Goal: Task Accomplishment & Management: Use online tool/utility

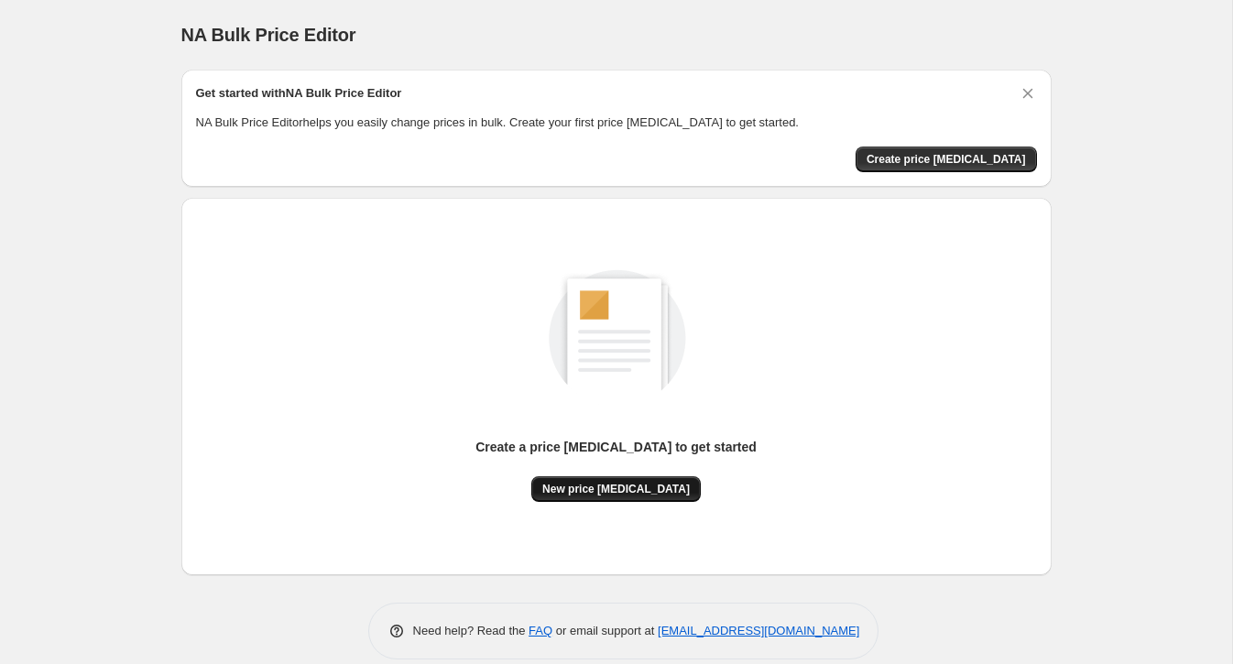
click at [627, 489] on span "New price [MEDICAL_DATA]" at bounding box center [615, 489] width 147 height 15
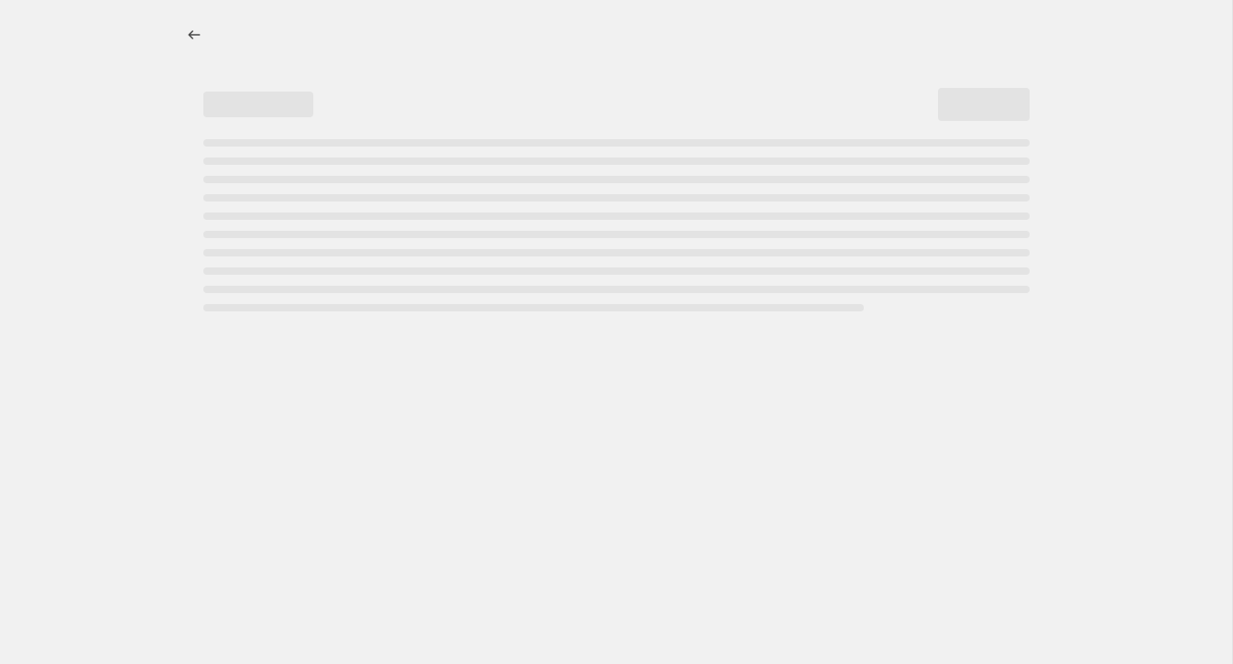
select select "percentage"
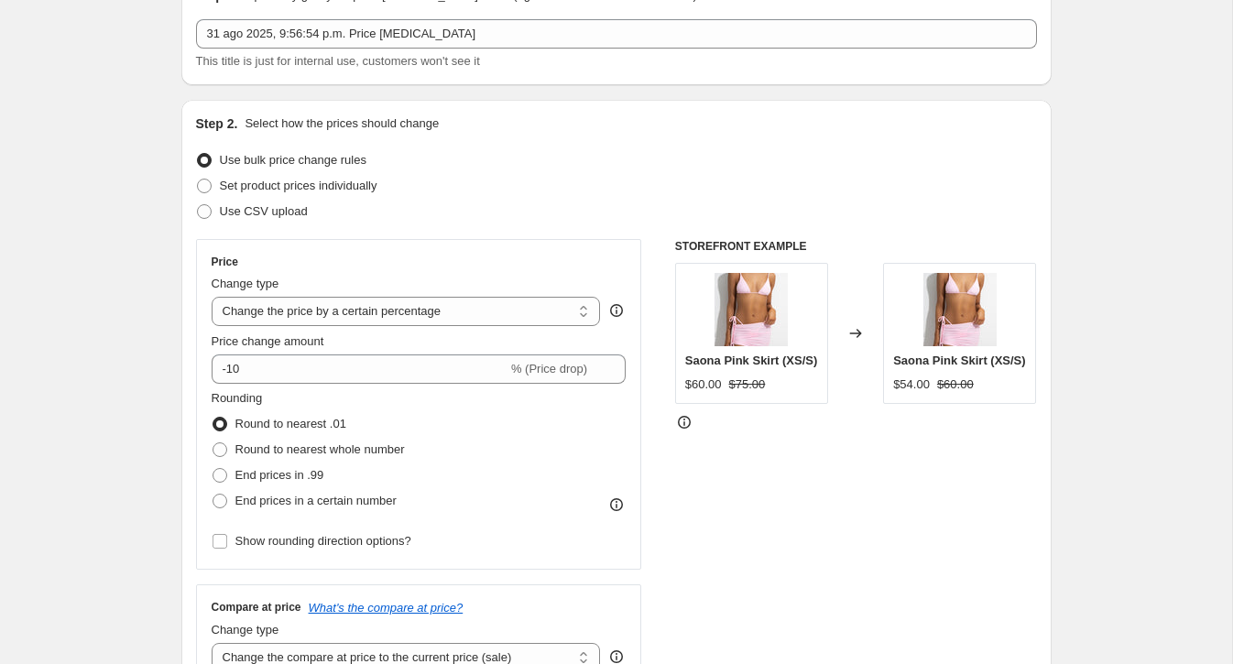
scroll to position [128, 0]
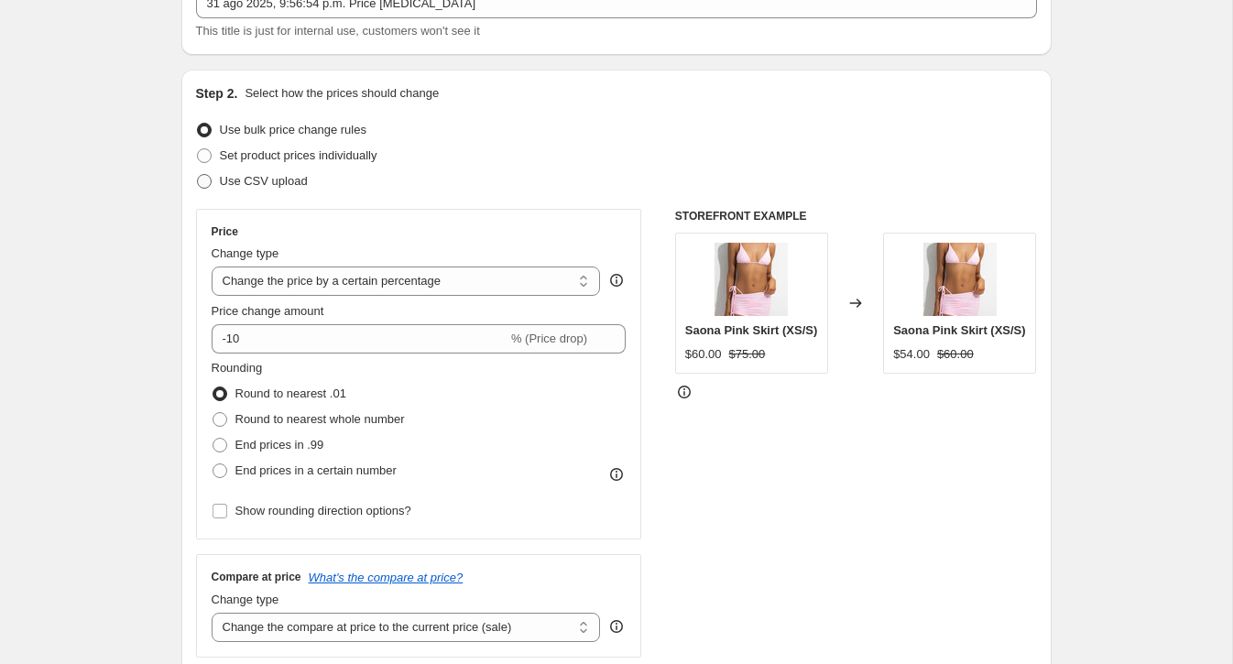
click at [259, 181] on span "Use CSV upload" at bounding box center [264, 181] width 88 height 14
click at [198, 175] on input "Use CSV upload" at bounding box center [197, 174] width 1 height 1
radio input "true"
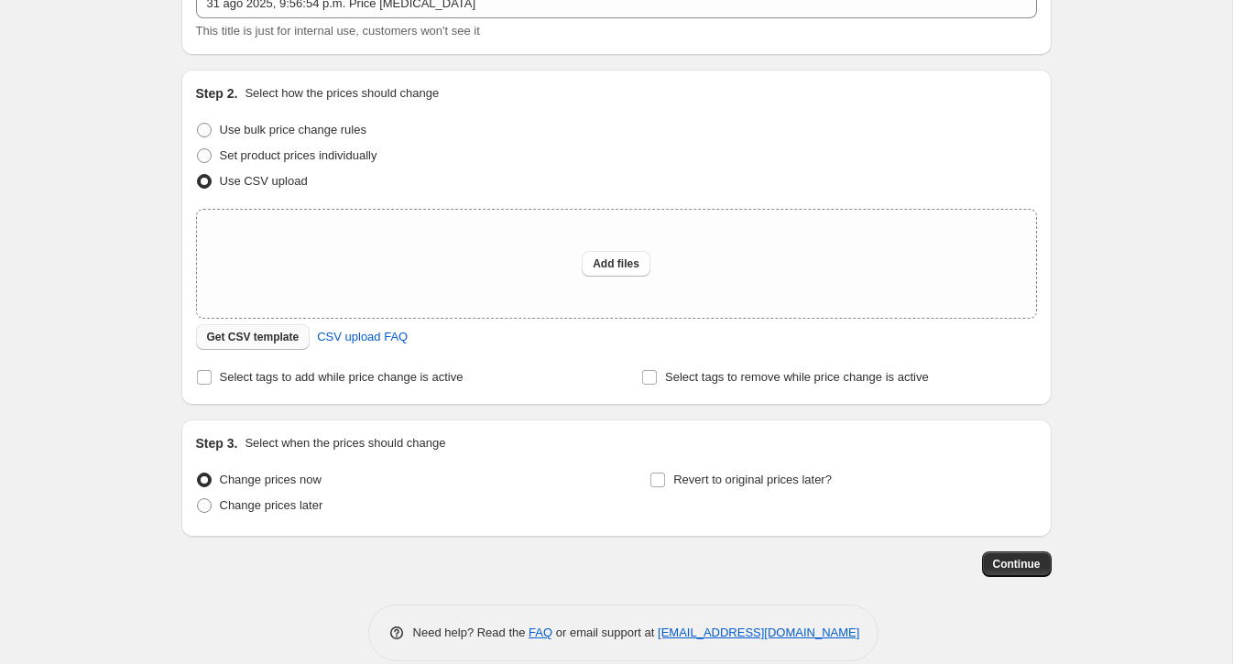
click at [272, 340] on span "Get CSV template" at bounding box center [253, 337] width 93 height 15
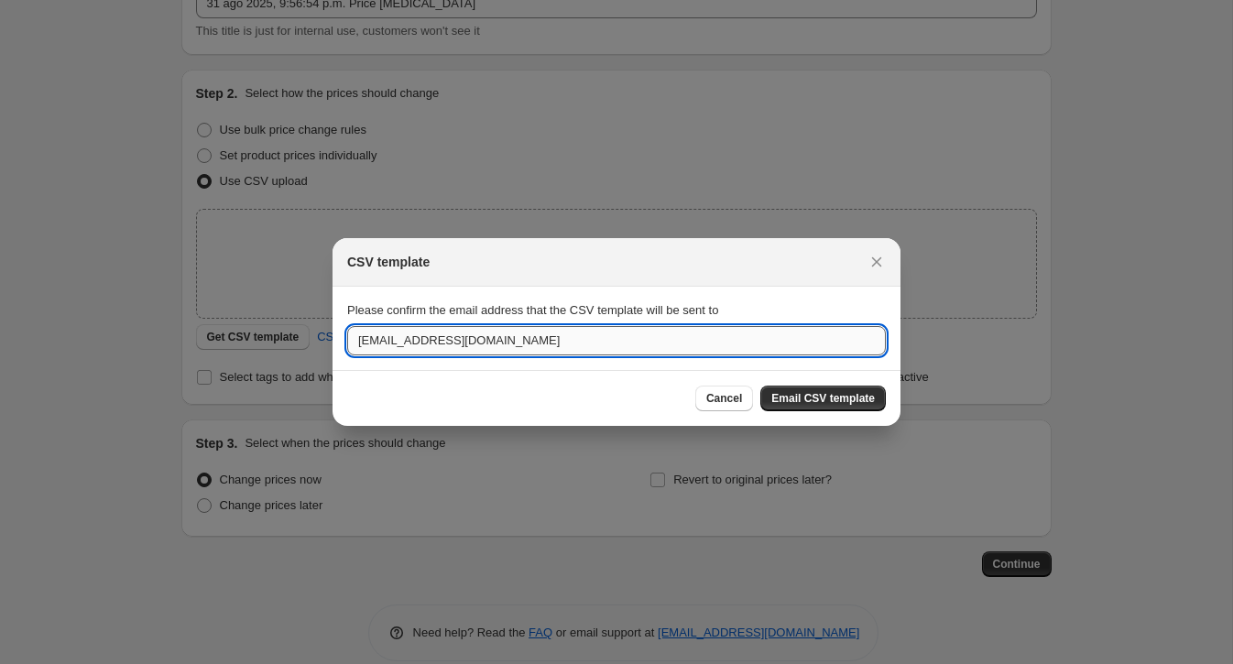
click at [499, 344] on input "[EMAIL_ADDRESS][DOMAIN_NAME]" at bounding box center [616, 340] width 539 height 29
click at [512, 344] on input "[EMAIL_ADDRESS][DOMAIN_NAME]" at bounding box center [616, 340] width 539 height 29
paste input "anamartinezjaramillo27"
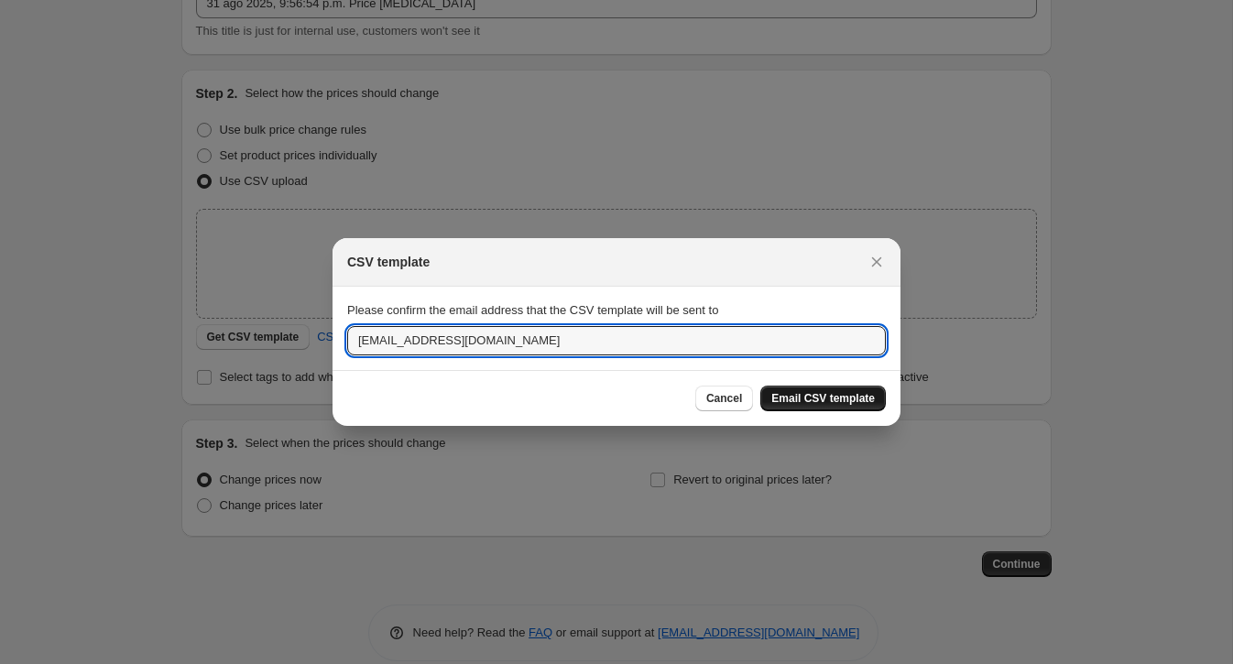
type input "[EMAIL_ADDRESS][DOMAIN_NAME]"
click at [834, 398] on span "Email CSV template" at bounding box center [823, 398] width 104 height 15
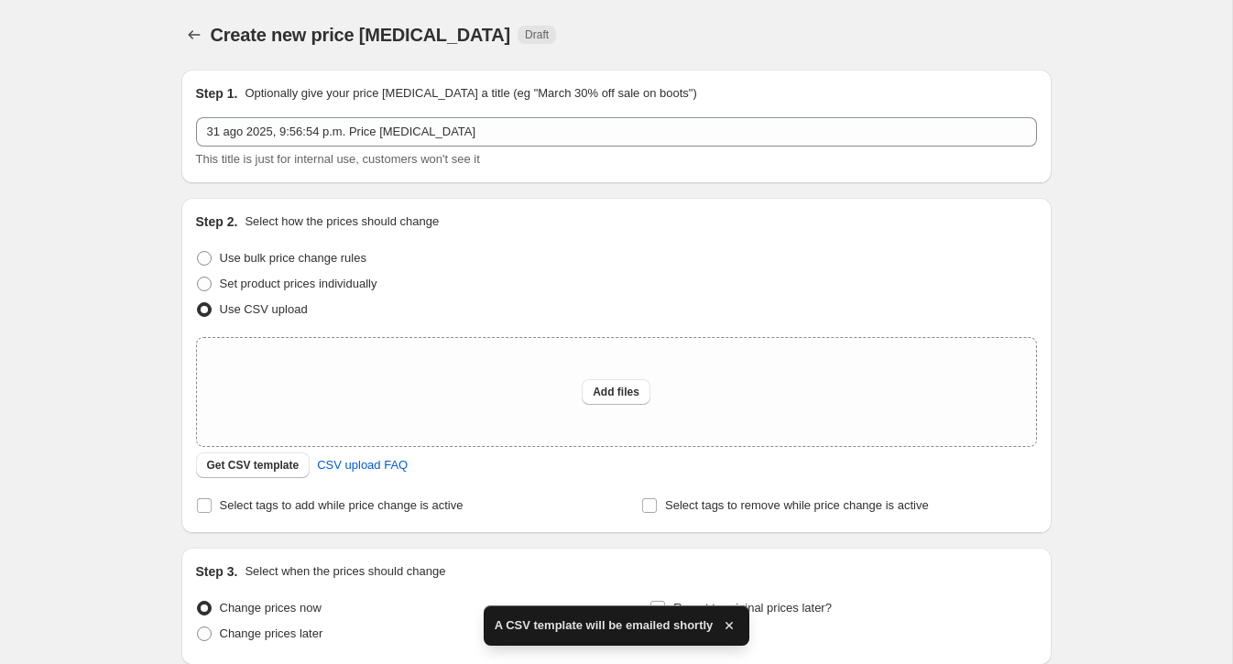
scroll to position [128, 0]
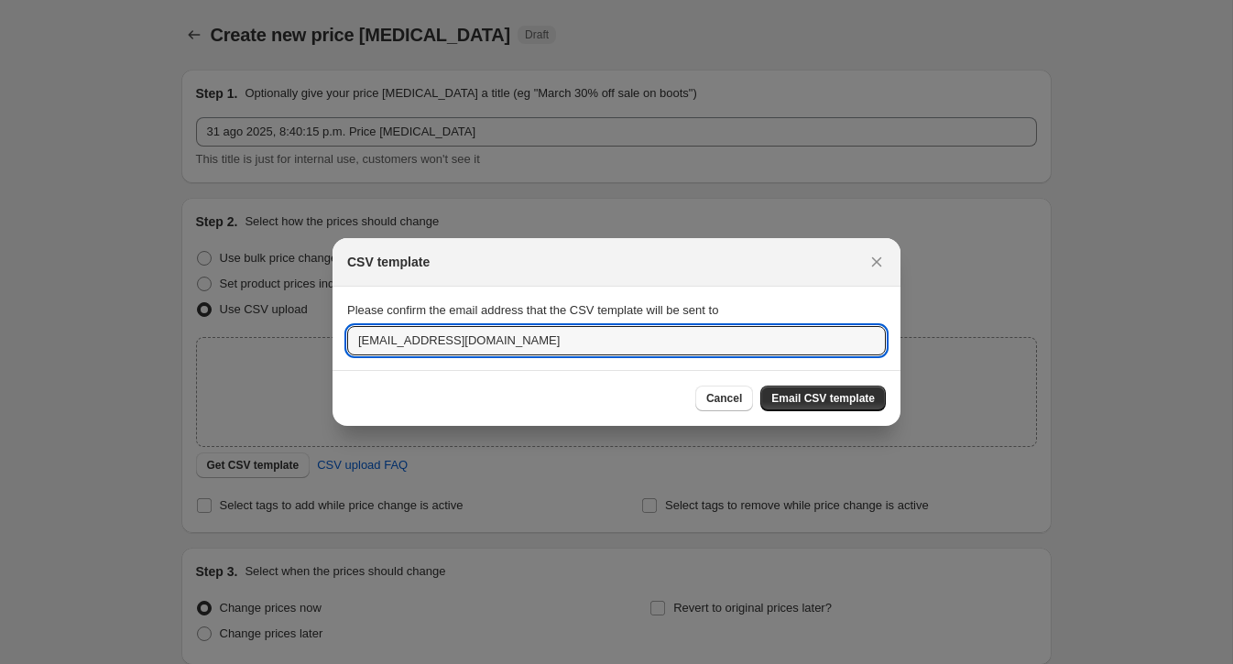
scroll to position [5, 0]
